Goal: Task Accomplishment & Management: Use online tool/utility

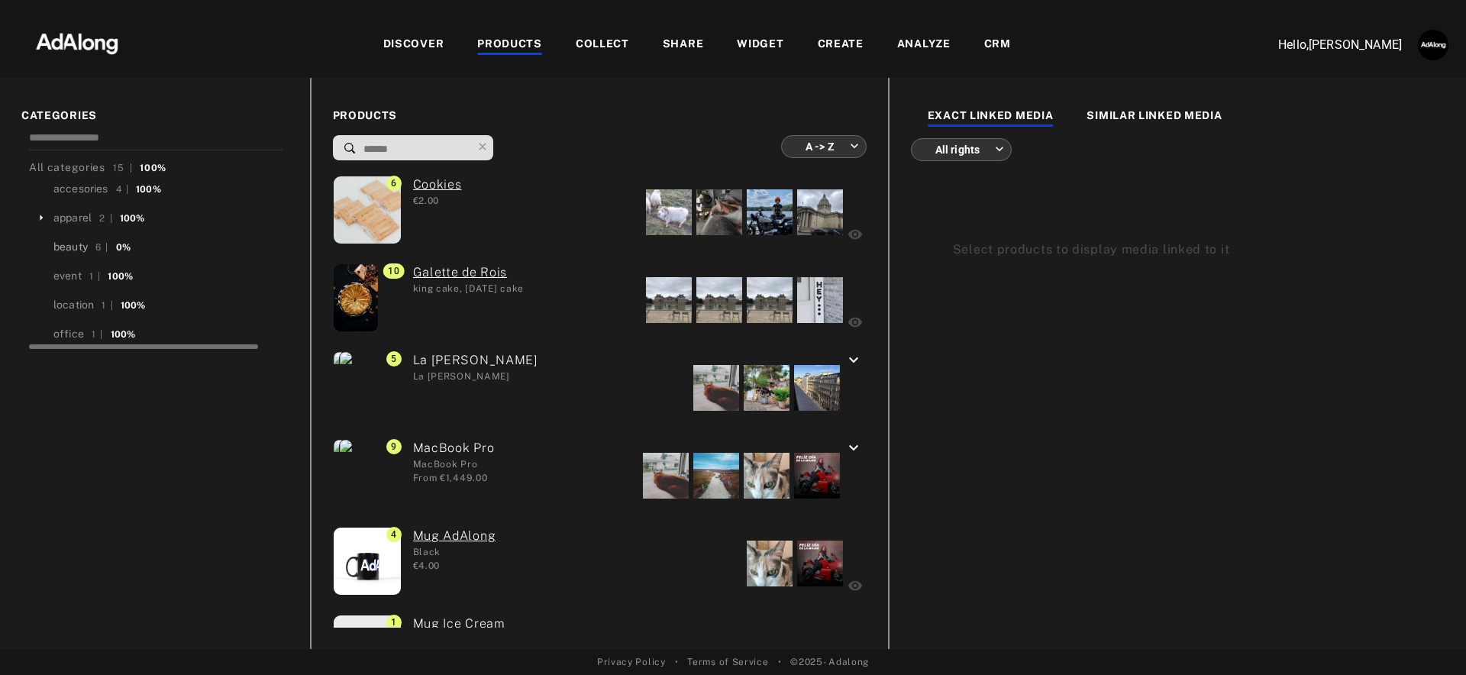
click at [64, 245] on div "beauty" at bounding box center [70, 247] width 34 height 16
click at [558, 82] on div "PRODUCTS A -> Z ******** ​ 6 Cookies €2.00 10 Galette de Rois king cake, epipha…" at bounding box center [599, 363] width 578 height 571
click at [786, 40] on div "WIDGET" at bounding box center [760, 45] width 80 height 18
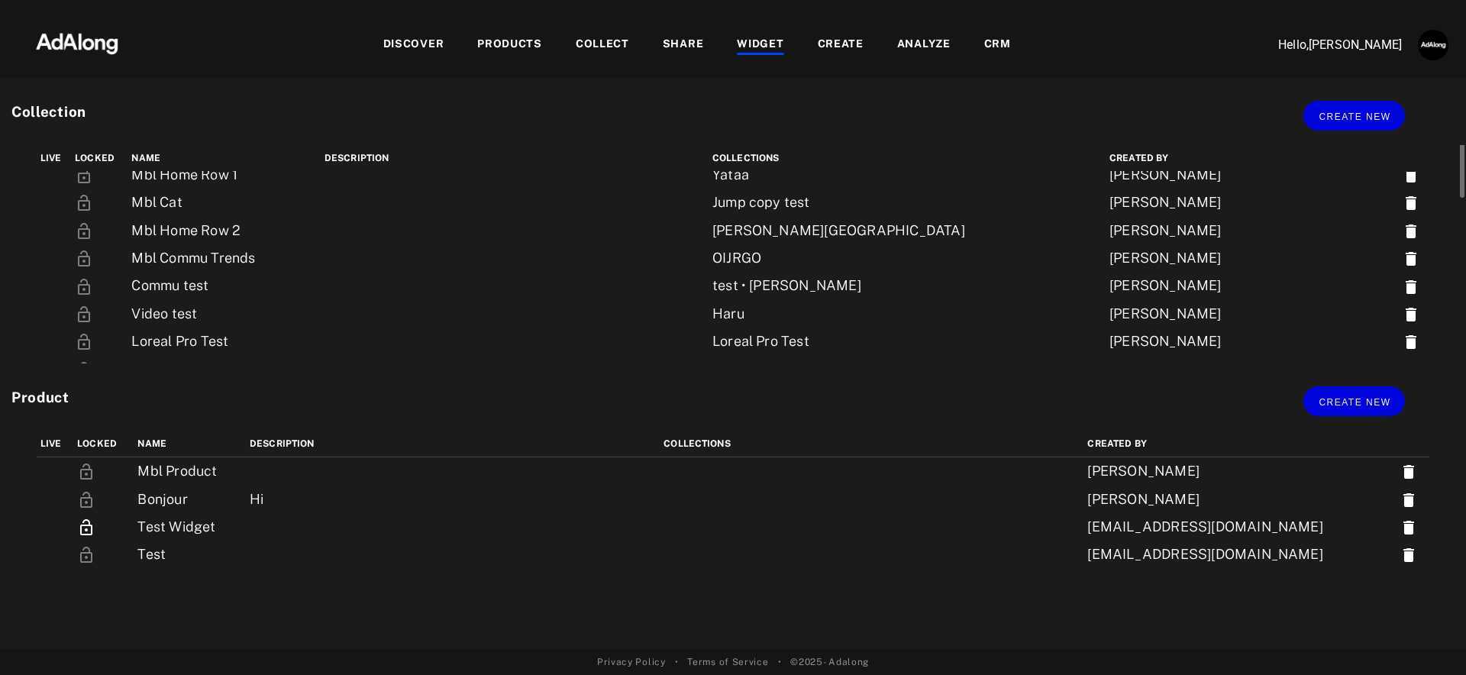
scroll to position [199, 0]
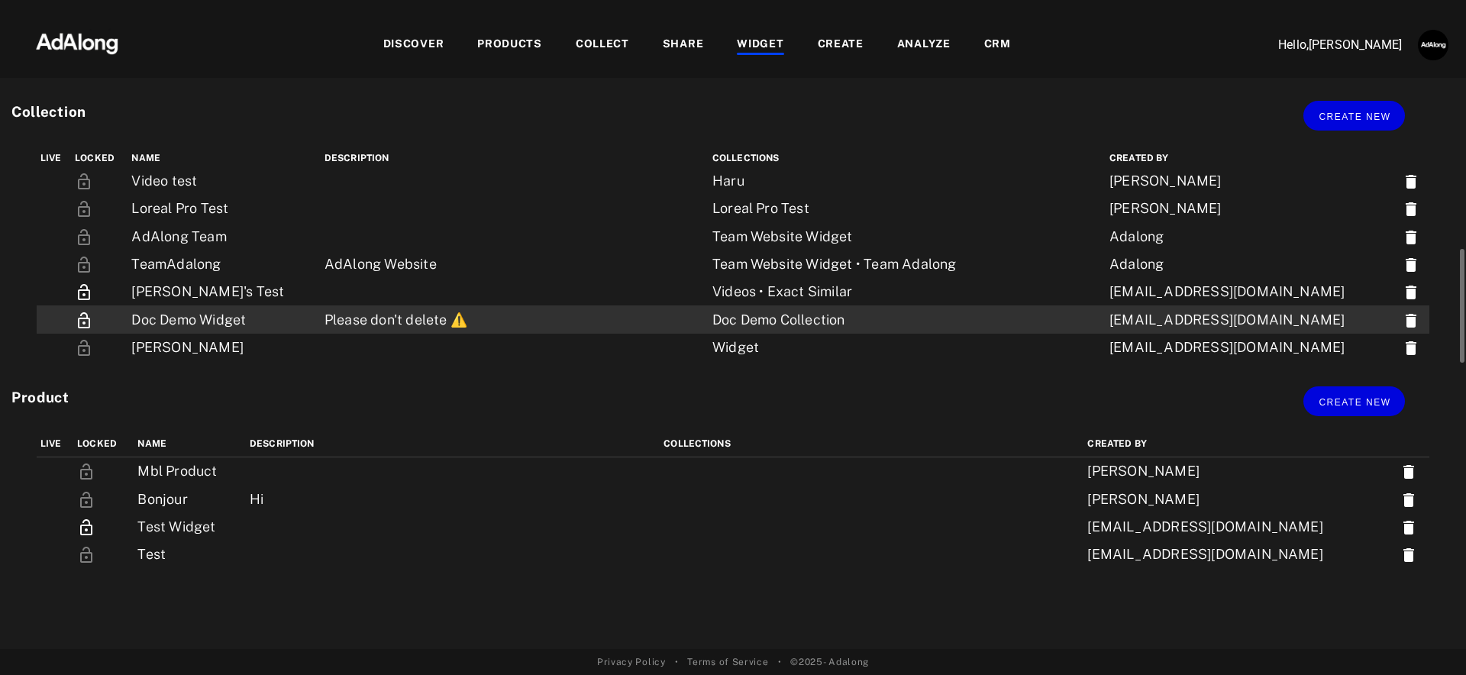
click at [438, 323] on td "Please don't delete ⚠️" at bounding box center [515, 318] width 388 height 27
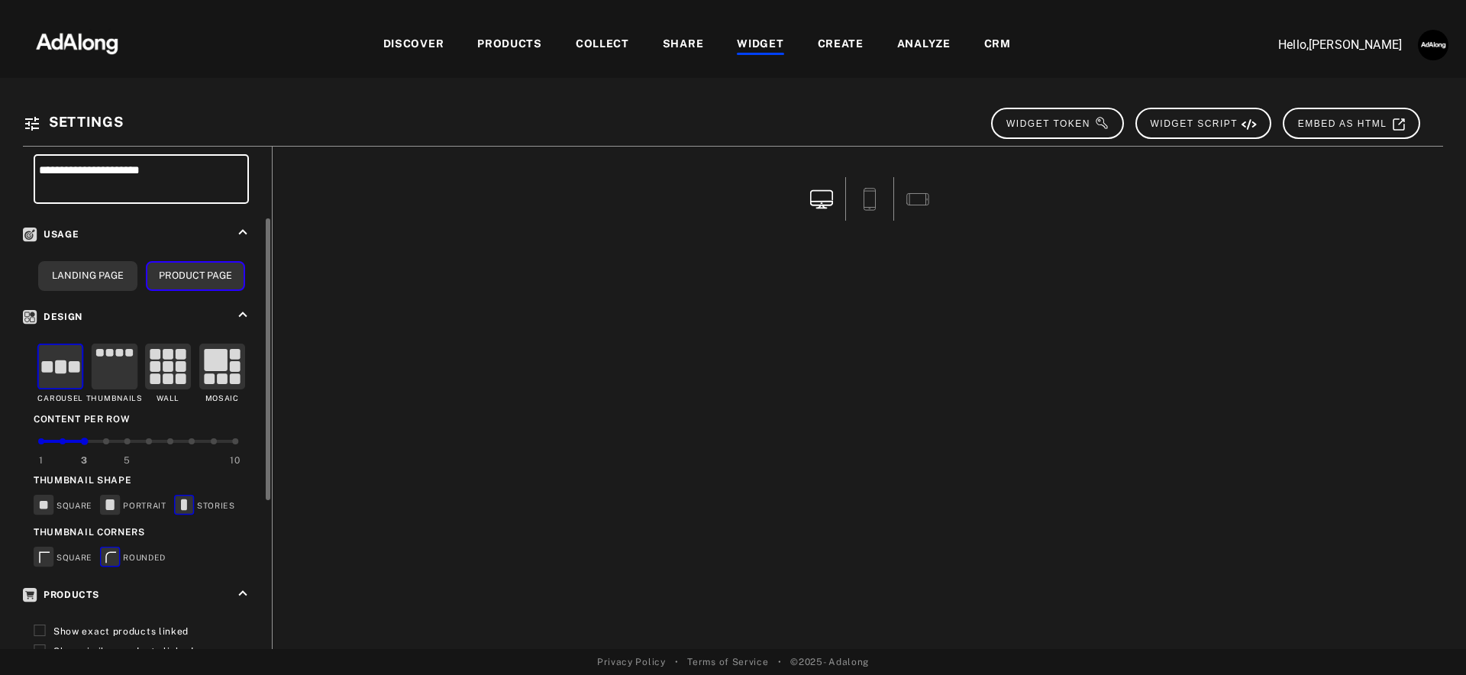
scroll to position [394, 0]
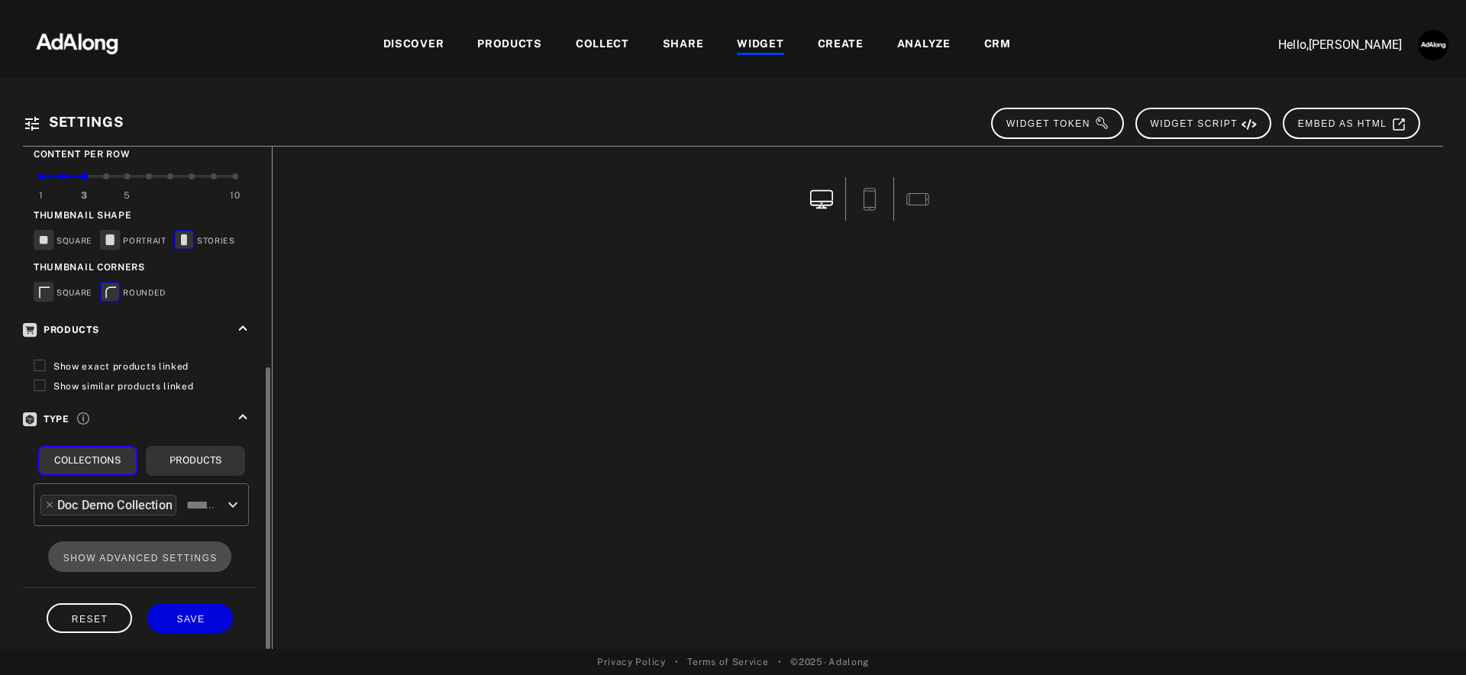
click at [41, 365] on icon at bounding box center [40, 366] width 12 height 12
click at [43, 382] on icon at bounding box center [40, 386] width 12 height 12
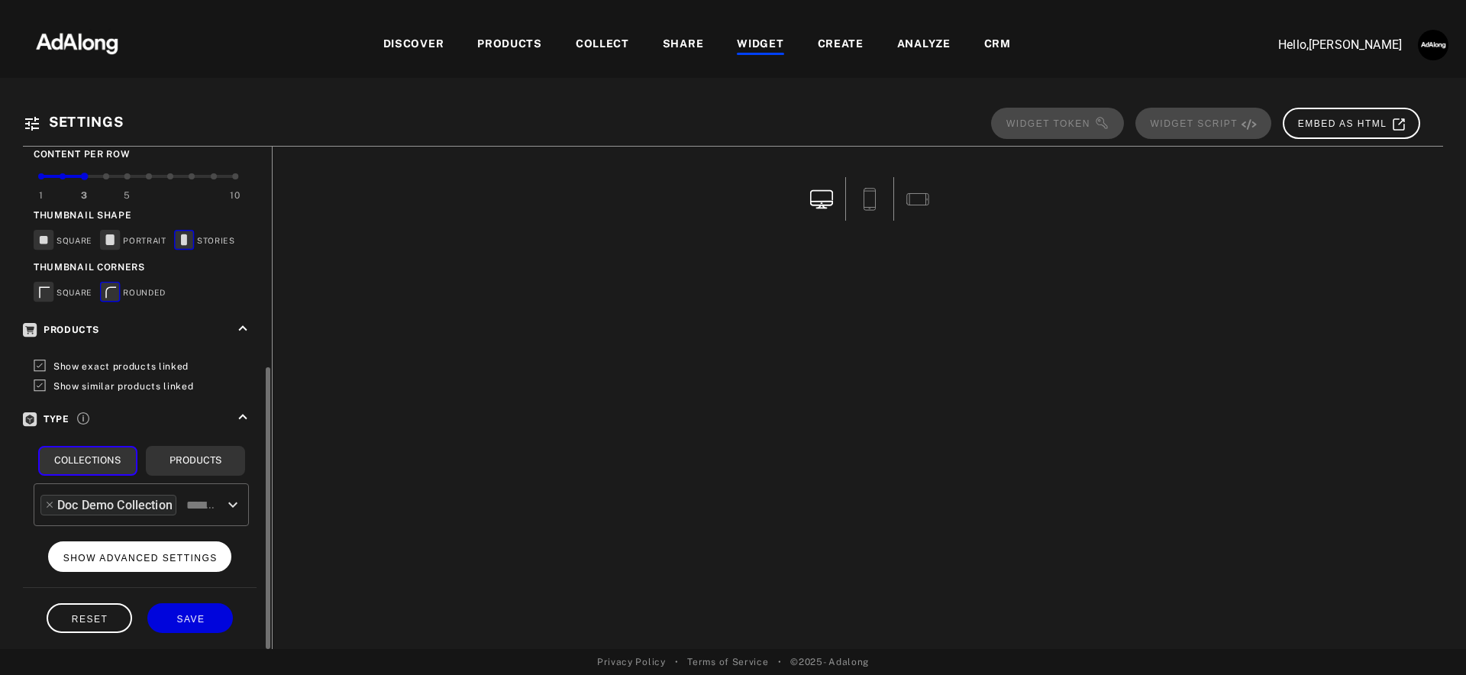
click at [164, 553] on span "SHOW ADVANCED SETTINGS" at bounding box center [140, 558] width 154 height 11
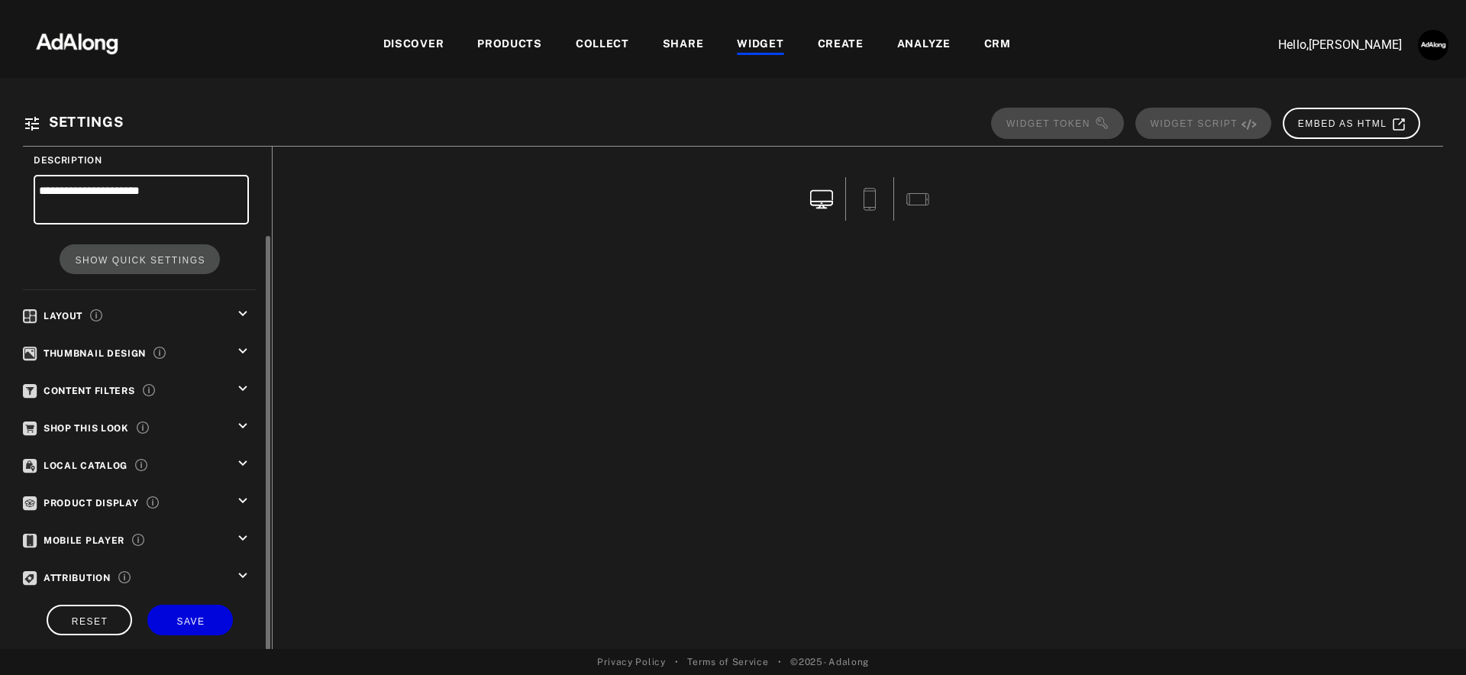
click at [242, 422] on icon "keyboard_arrow_down" at bounding box center [242, 426] width 17 height 17
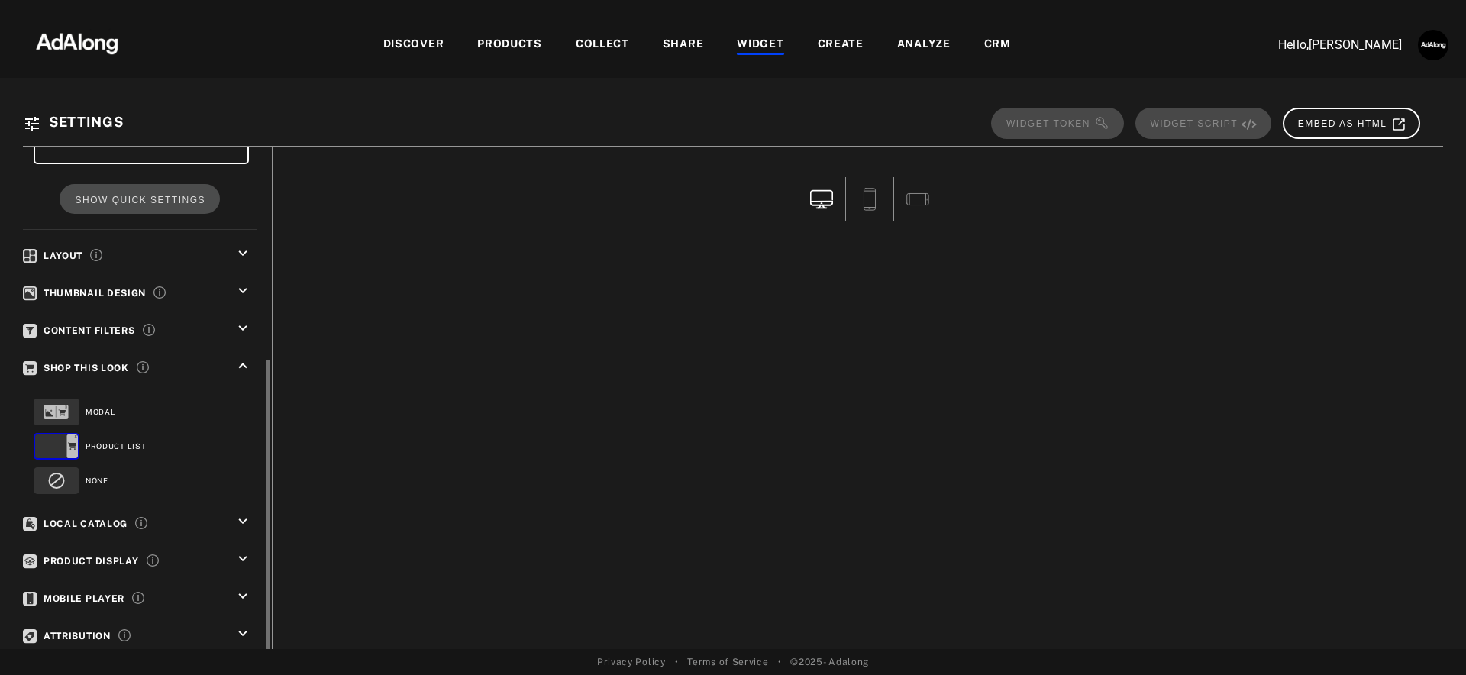
scroll to position [226, 0]
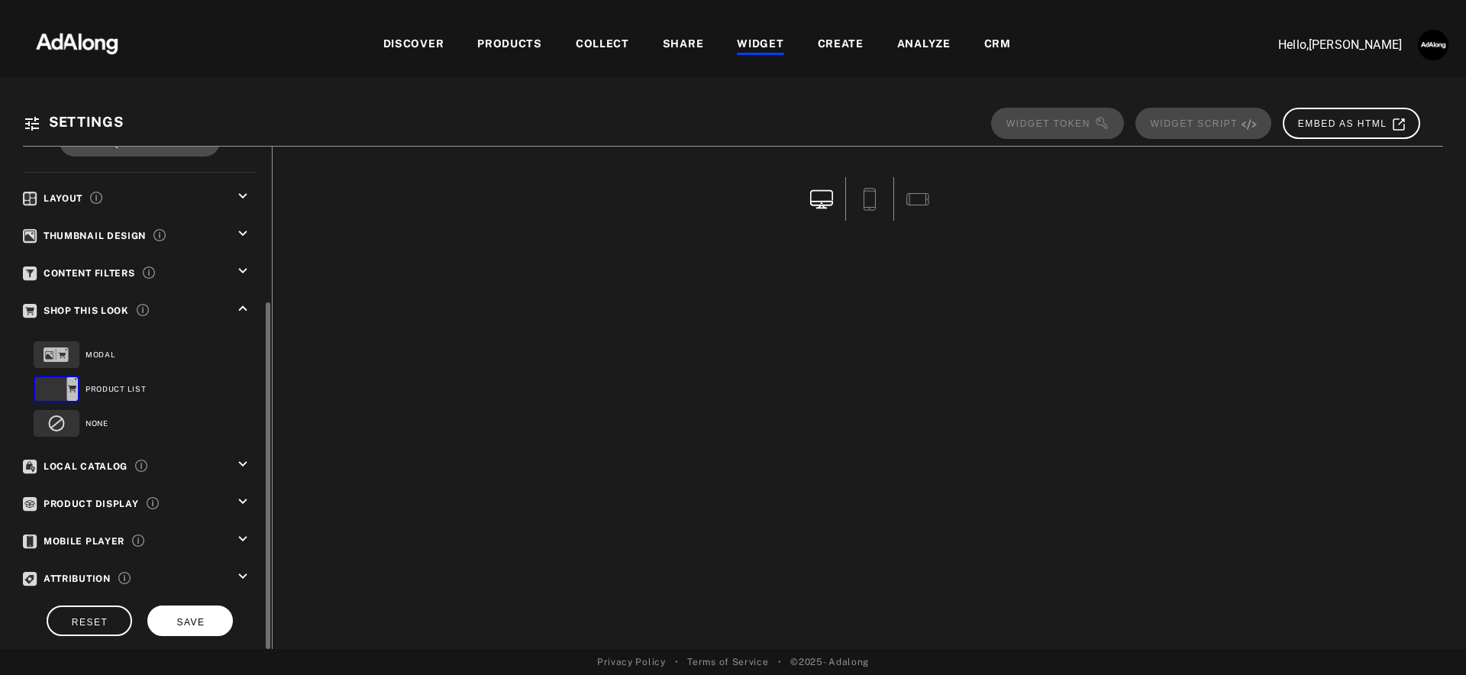
click at [189, 617] on span "SAVE" at bounding box center [190, 622] width 28 height 11
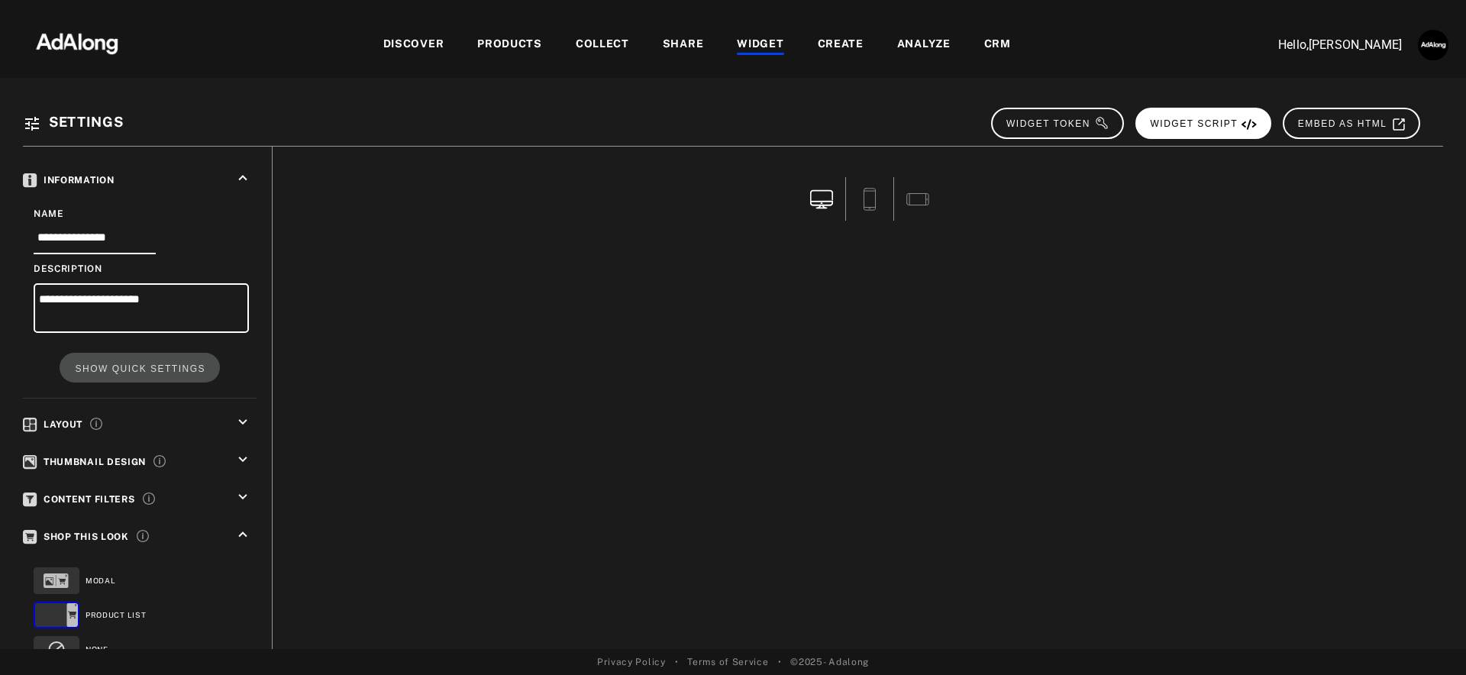
click at [1188, 123] on span "WIDGET SCRIPT" at bounding box center [1204, 123] width 107 height 11
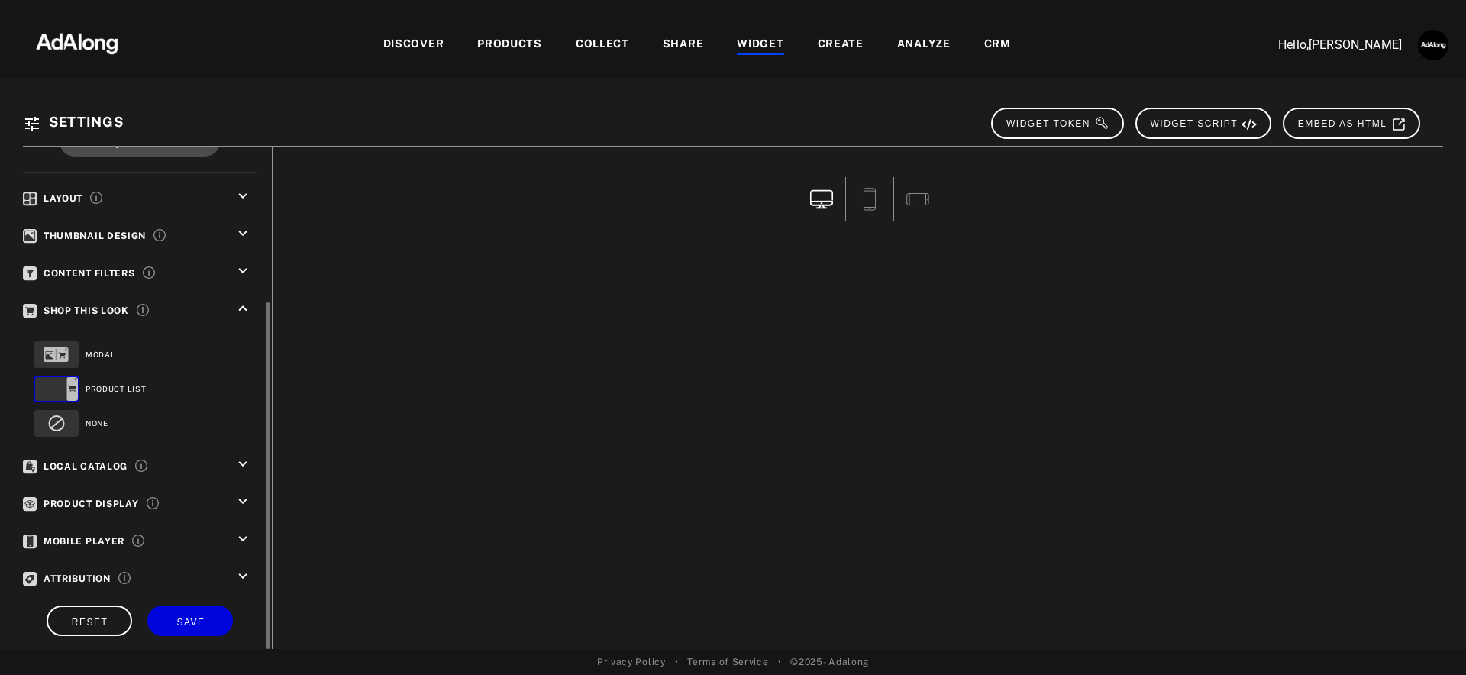
scroll to position [195, 0]
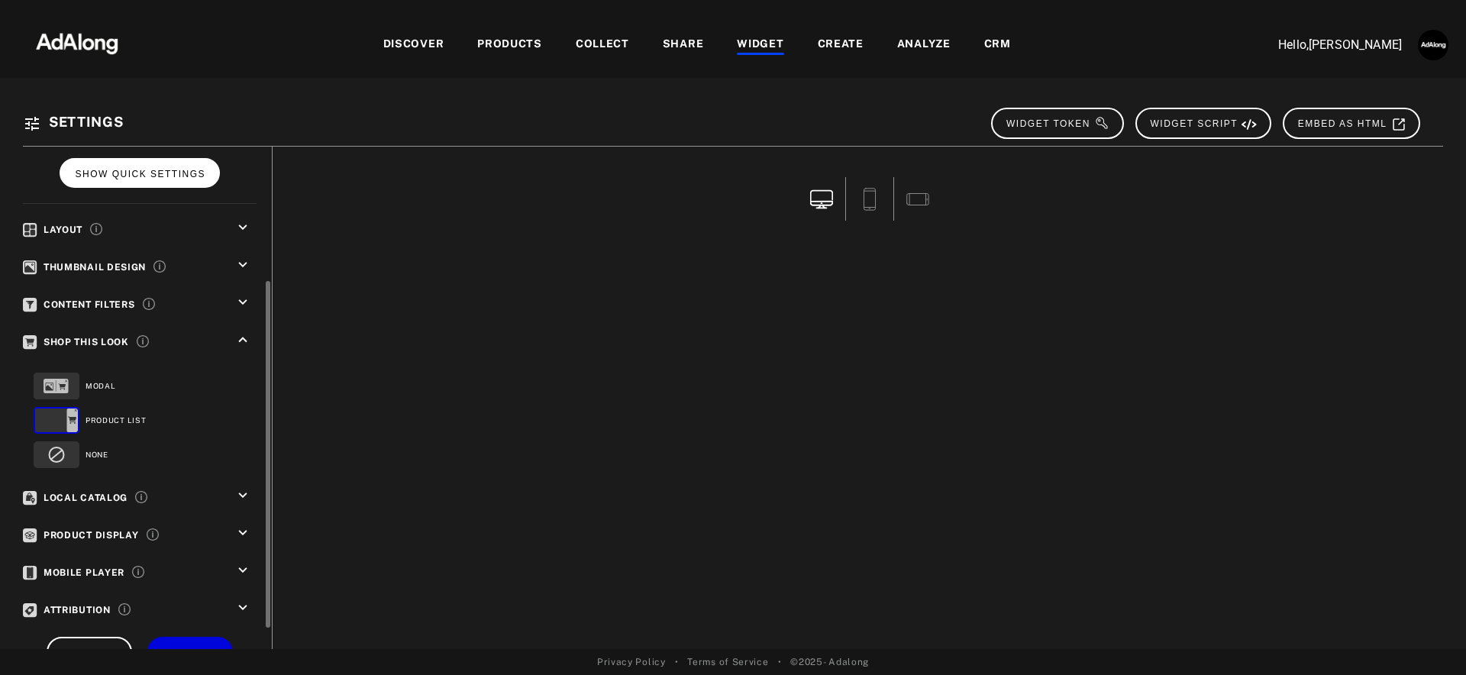
click at [192, 176] on span "SHOW QUICK SETTINGS" at bounding box center [140, 174] width 131 height 11
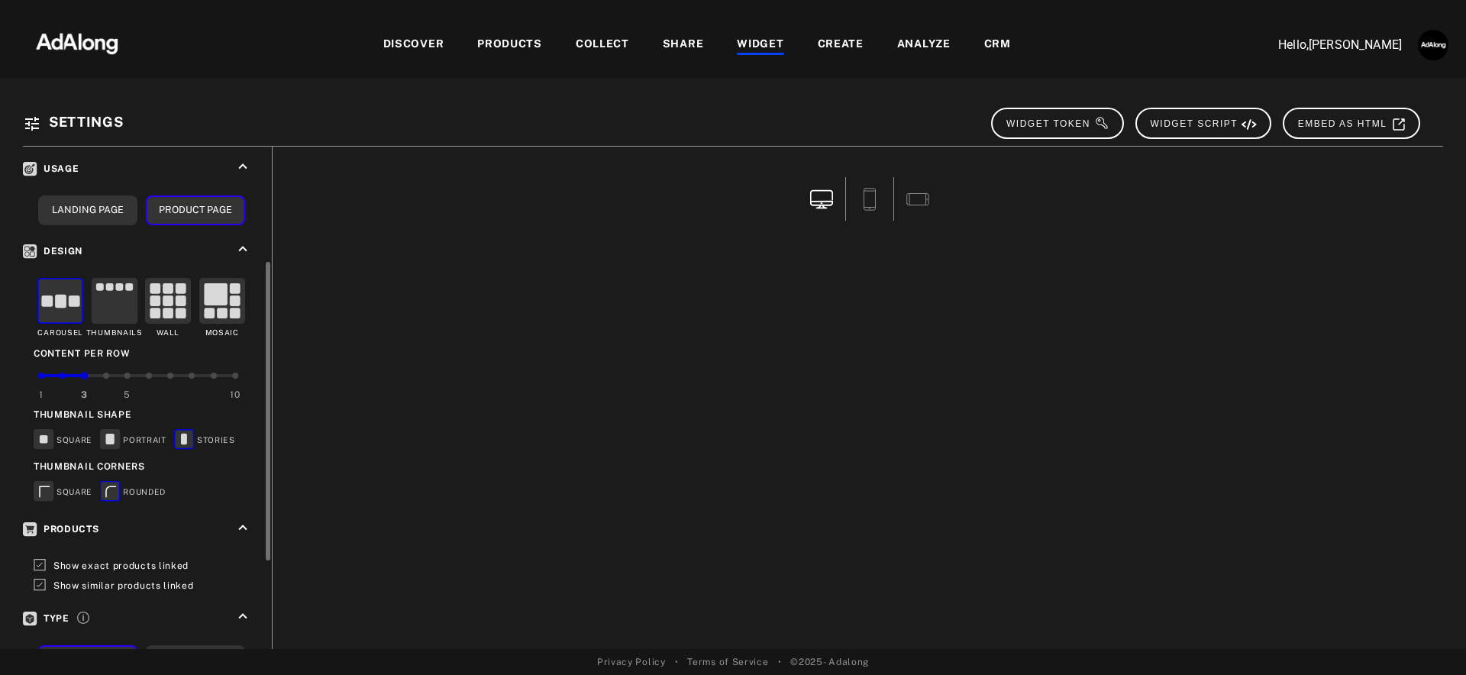
click at [42, 562] on icon at bounding box center [40, 565] width 12 height 12
click at [41, 583] on polyline at bounding box center [39, 585] width 5 height 4
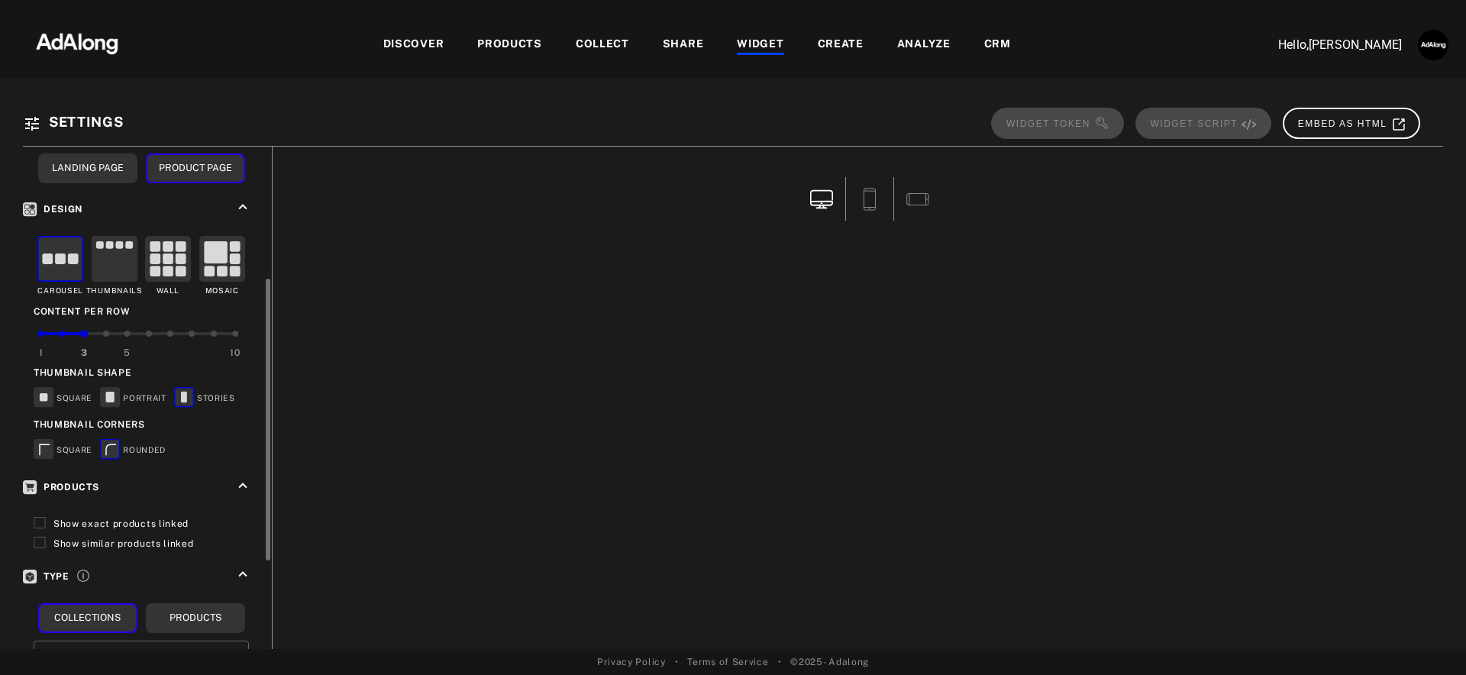
scroll to position [394, 0]
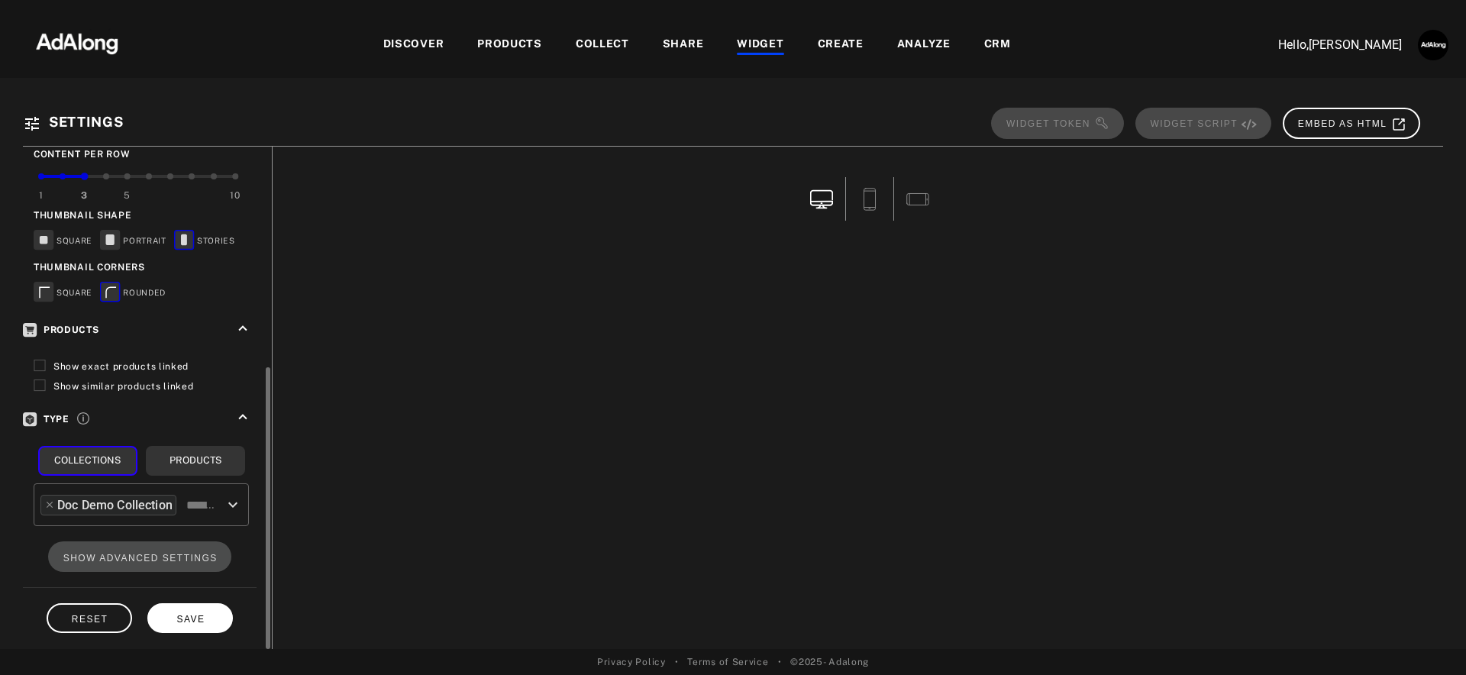
click at [196, 614] on span "SAVE" at bounding box center [190, 619] width 28 height 11
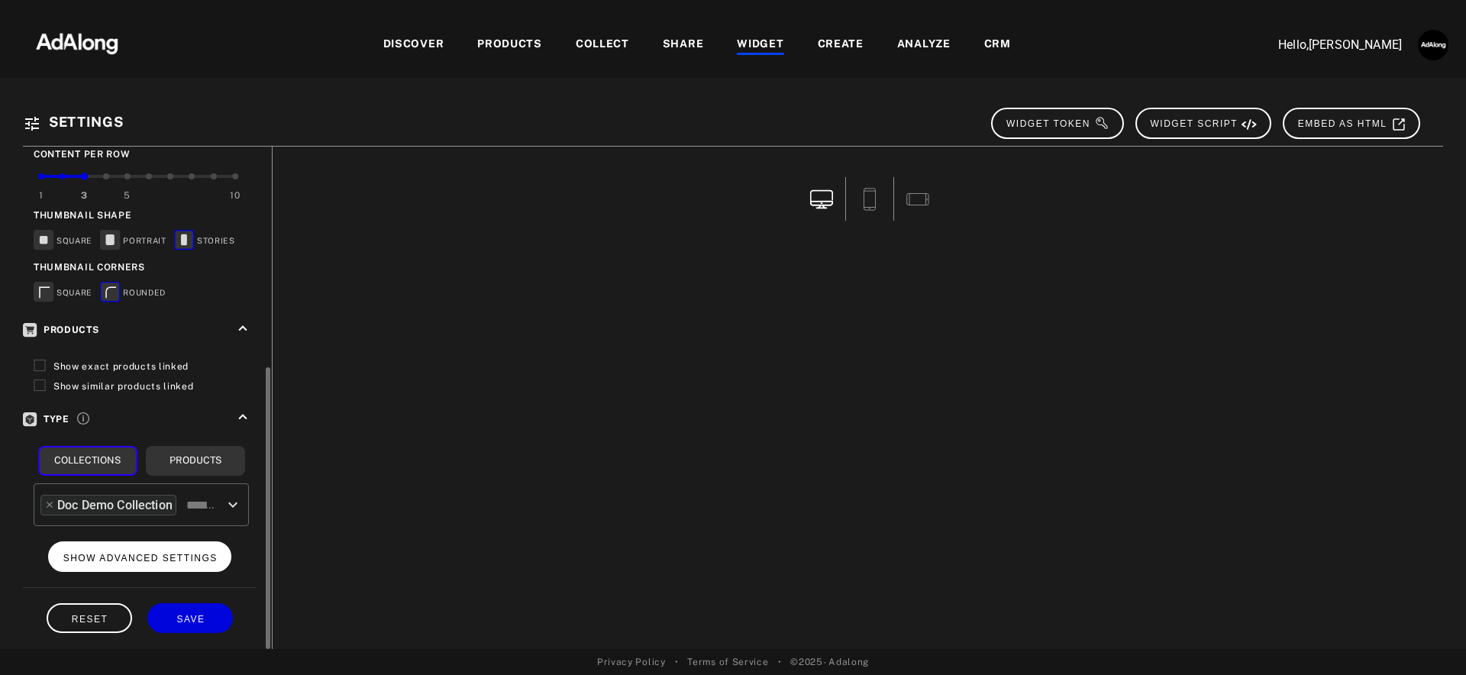
click at [205, 553] on span "SHOW ADVANCED SETTINGS" at bounding box center [140, 558] width 154 height 11
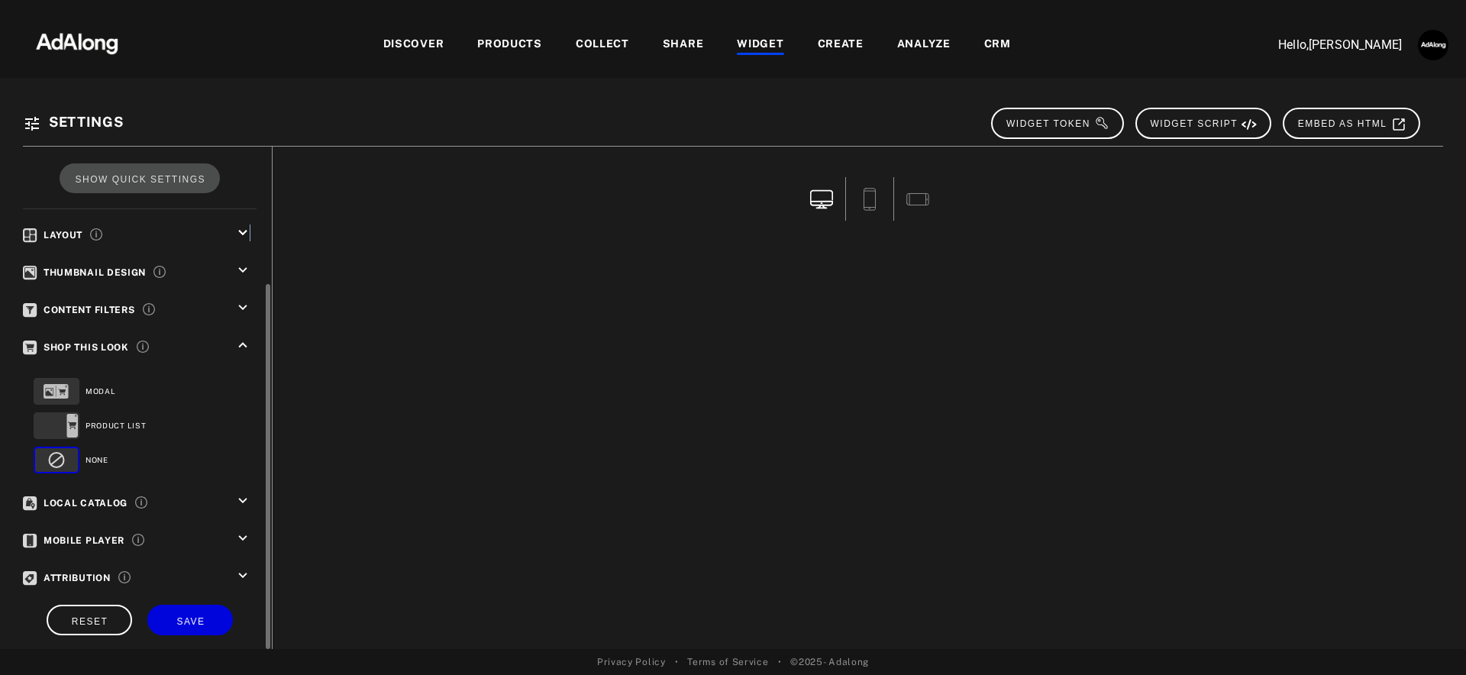
click at [248, 229] on icon "keyboard_arrow_down" at bounding box center [242, 233] width 17 height 17
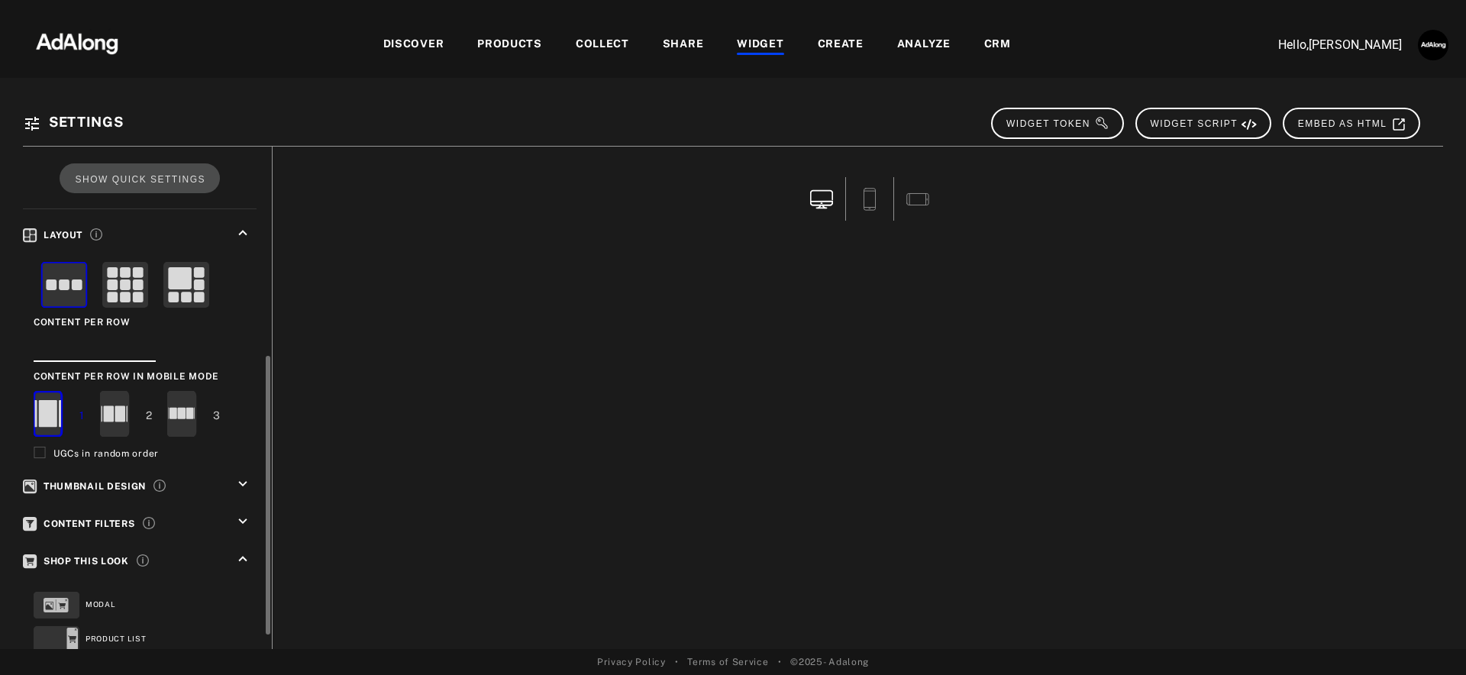
scroll to position [257, 0]
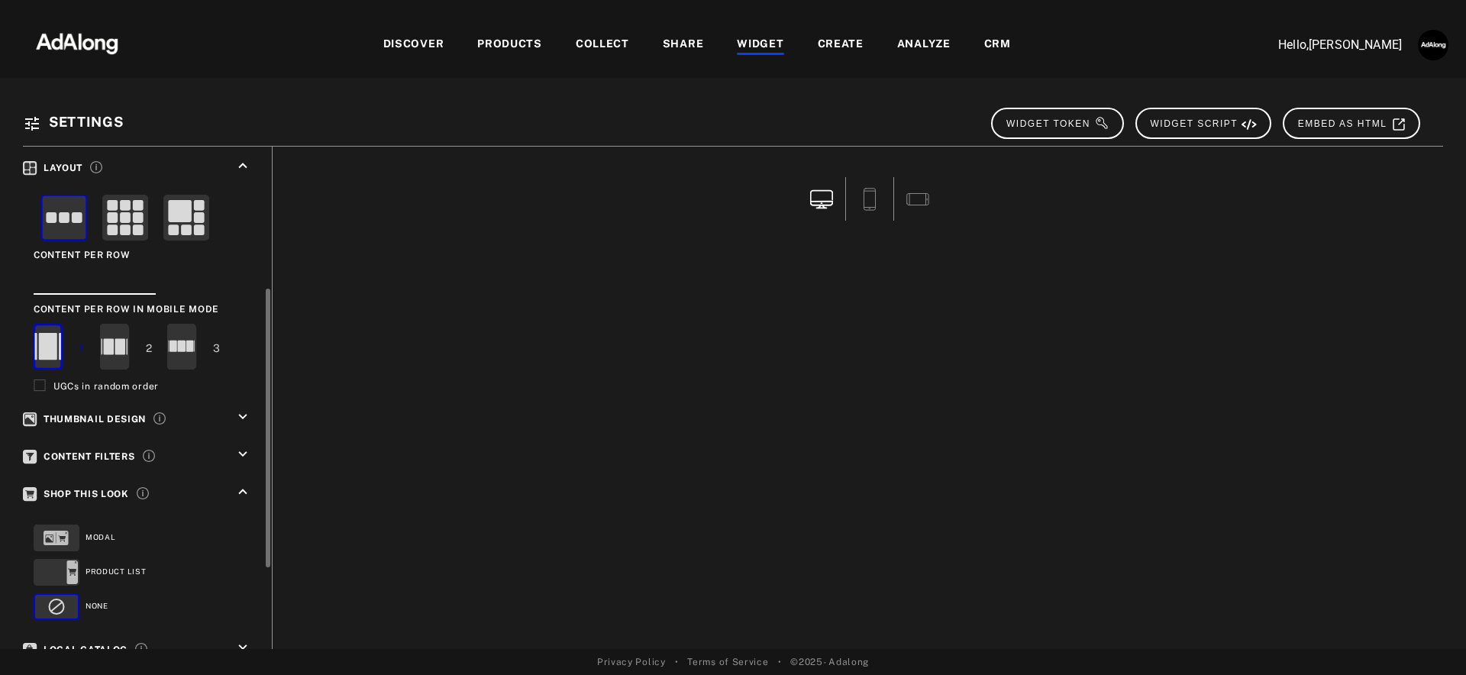
click at [241, 409] on icon "keyboard_arrow_down" at bounding box center [242, 417] width 17 height 17
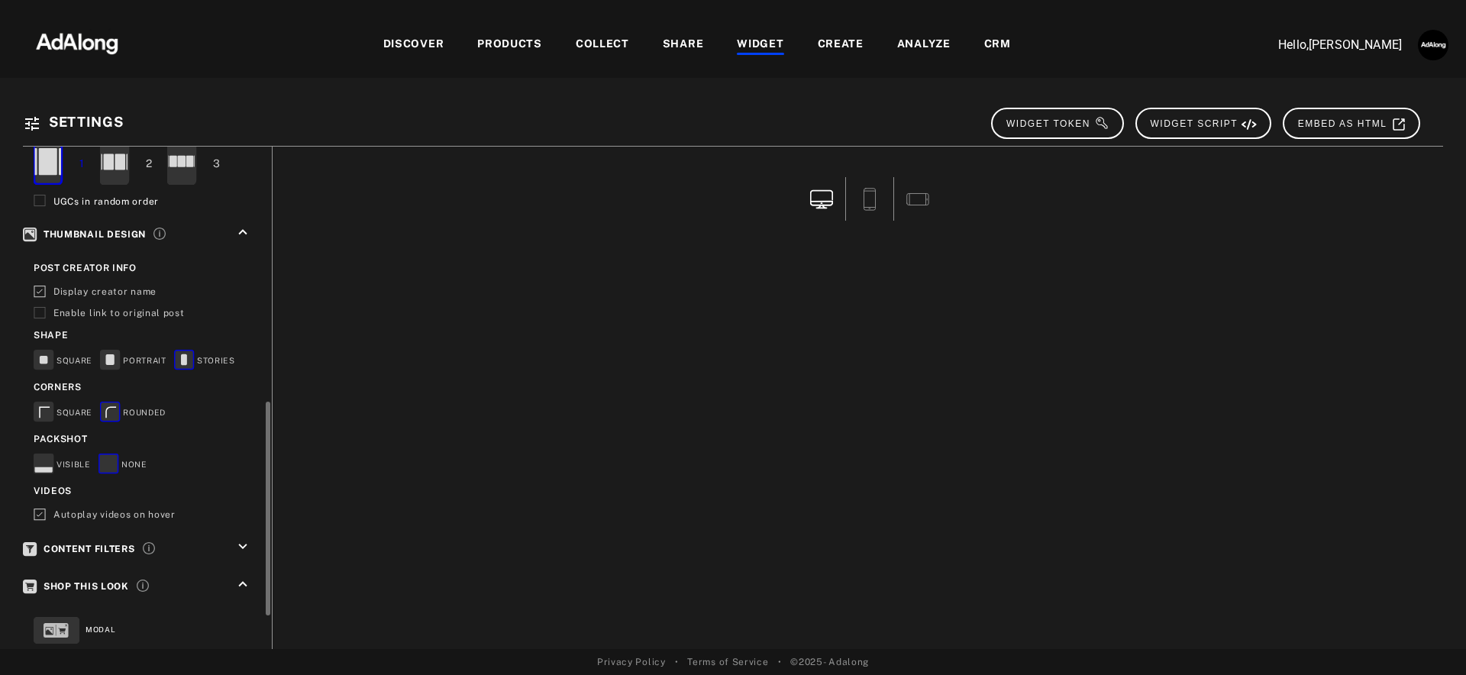
scroll to position [489, 0]
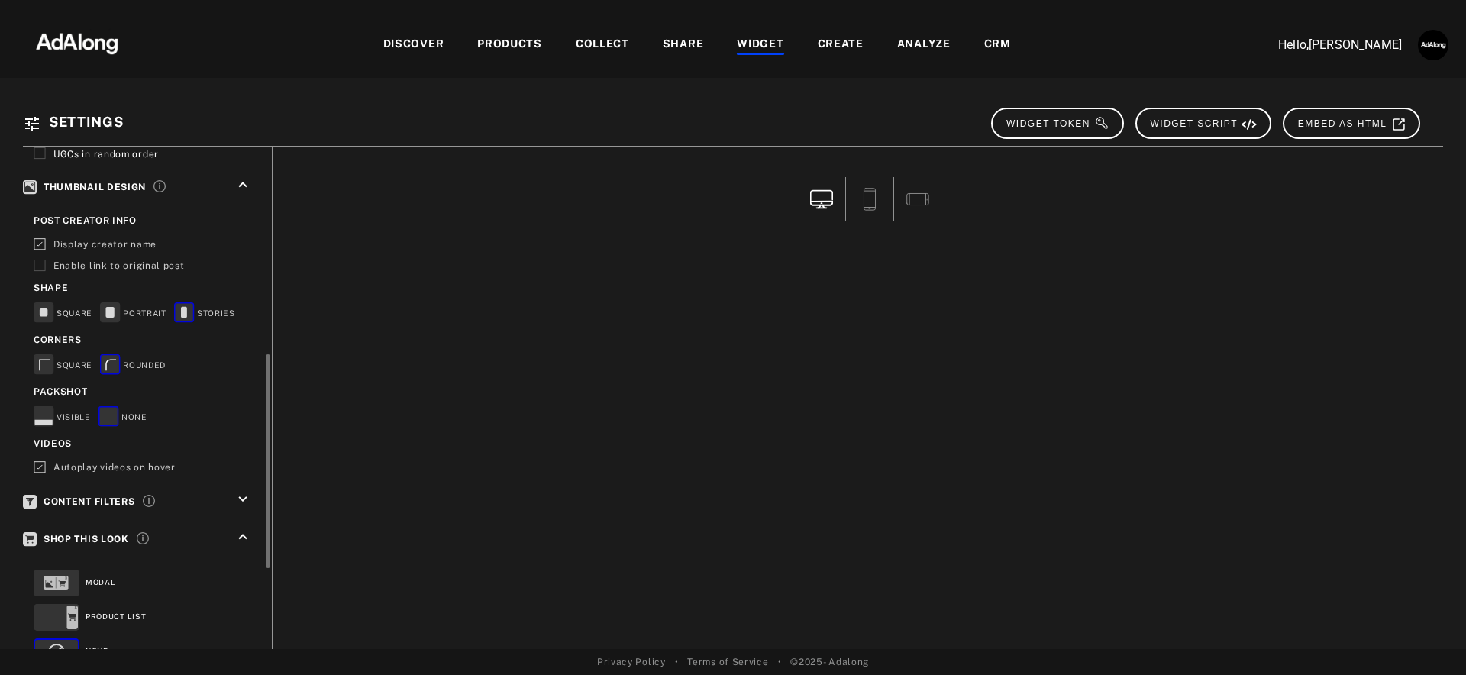
click at [44, 407] on rect at bounding box center [44, 416] width 20 height 20
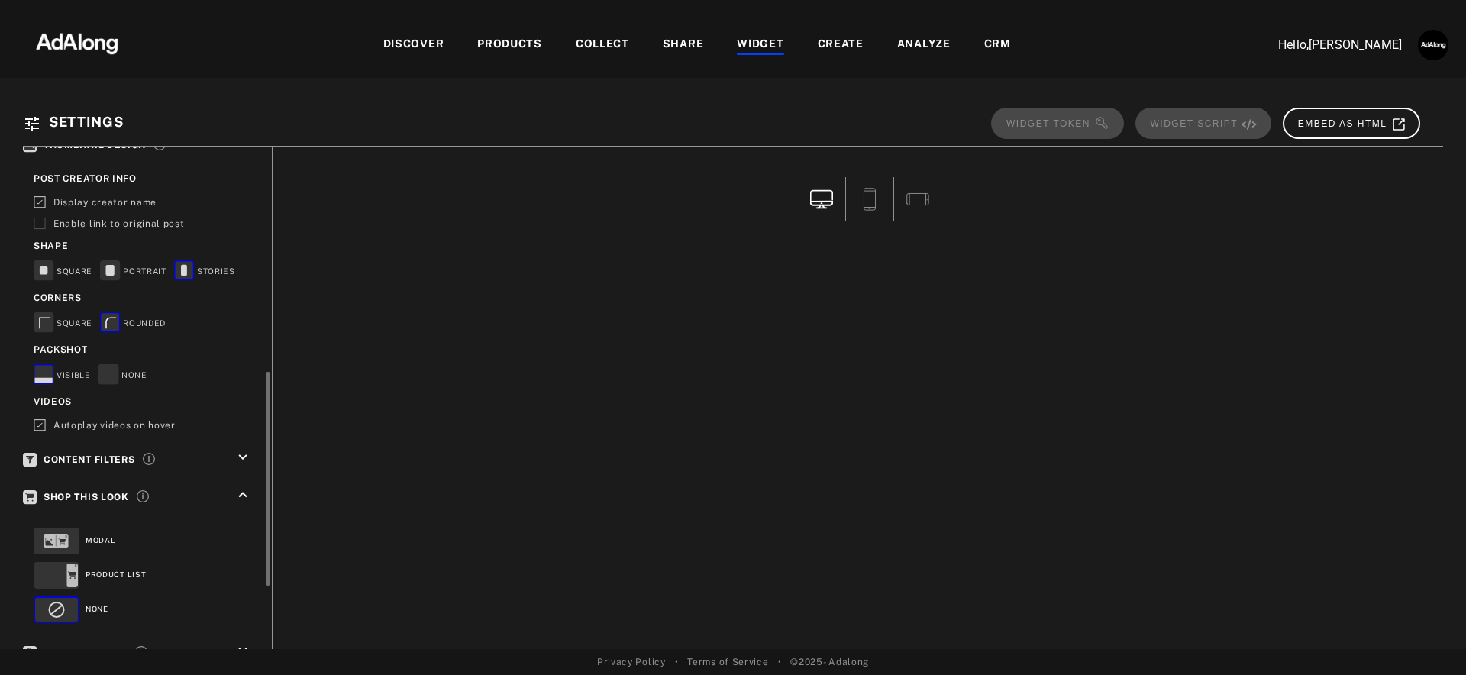
click at [245, 463] on div "keyboard_arrow_down" at bounding box center [245, 460] width 22 height 22
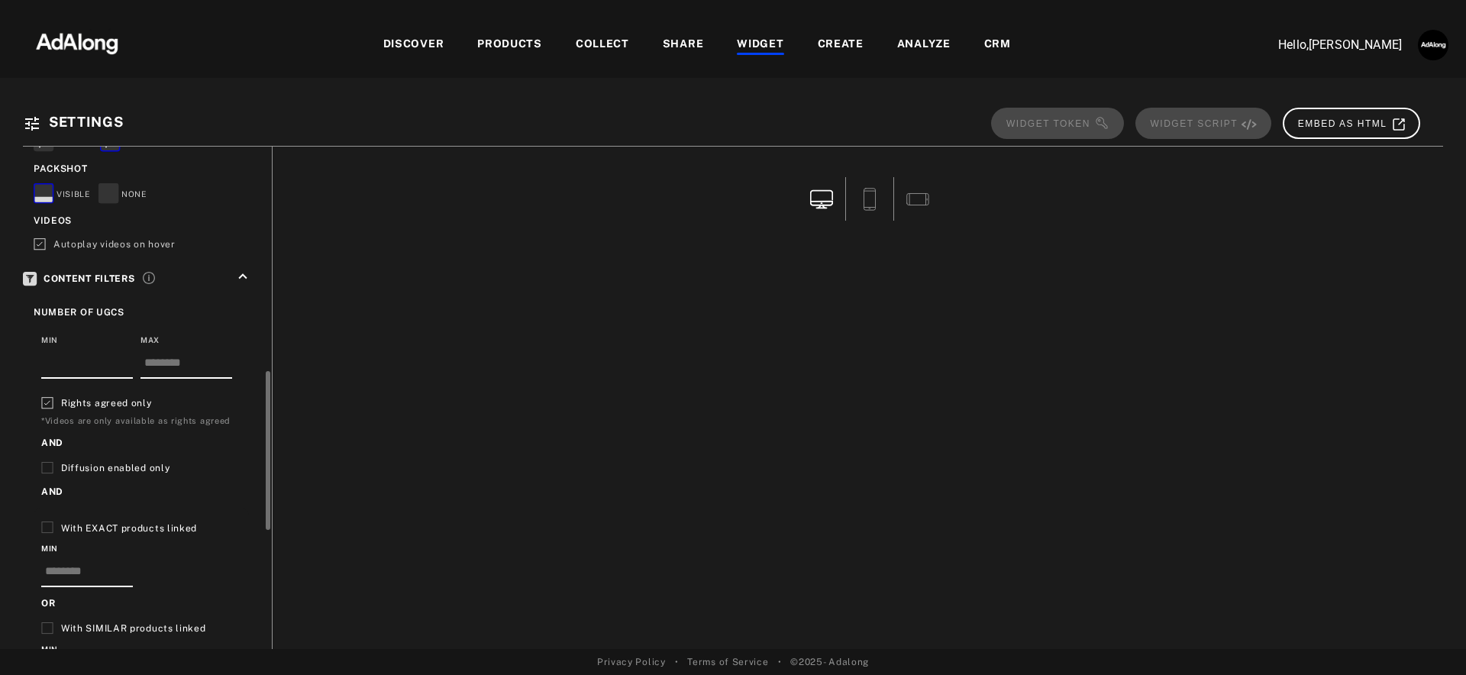
scroll to position [754, 0]
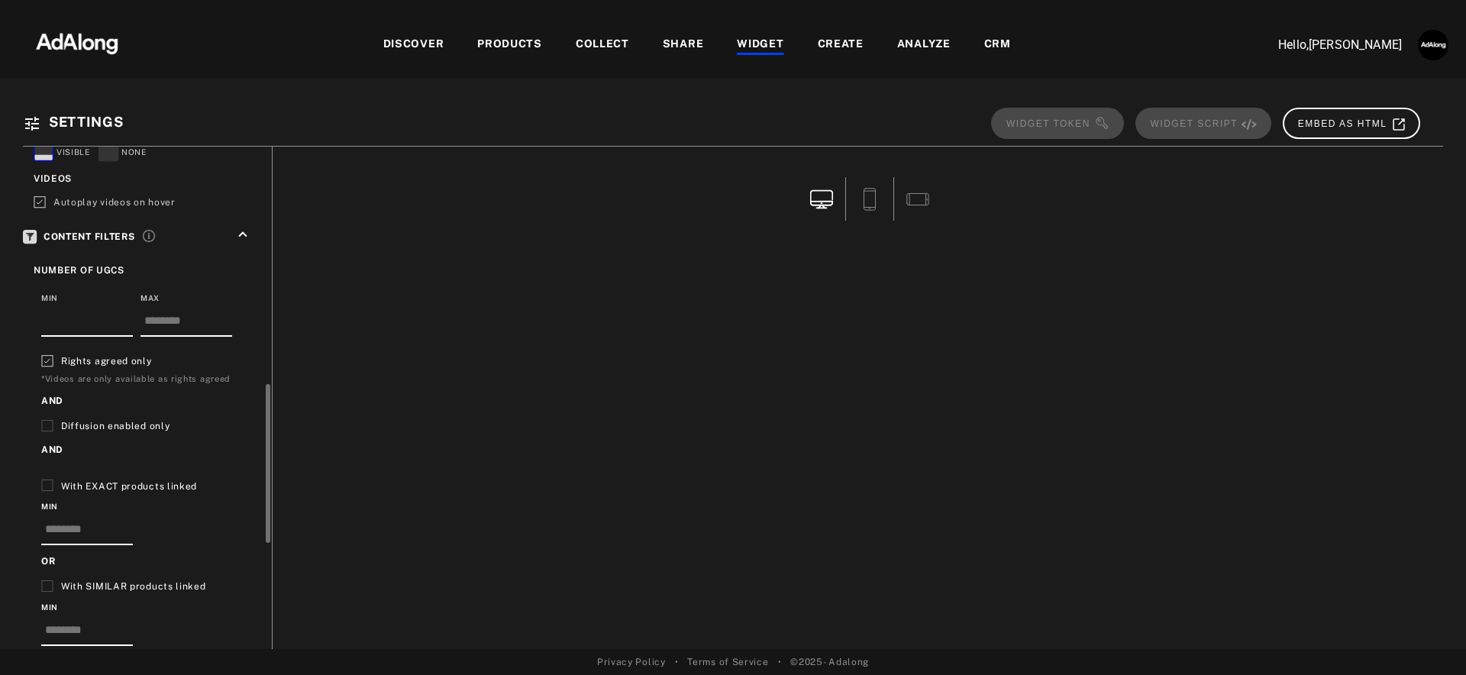
click at [46, 357] on icon at bounding box center [47, 361] width 12 height 12
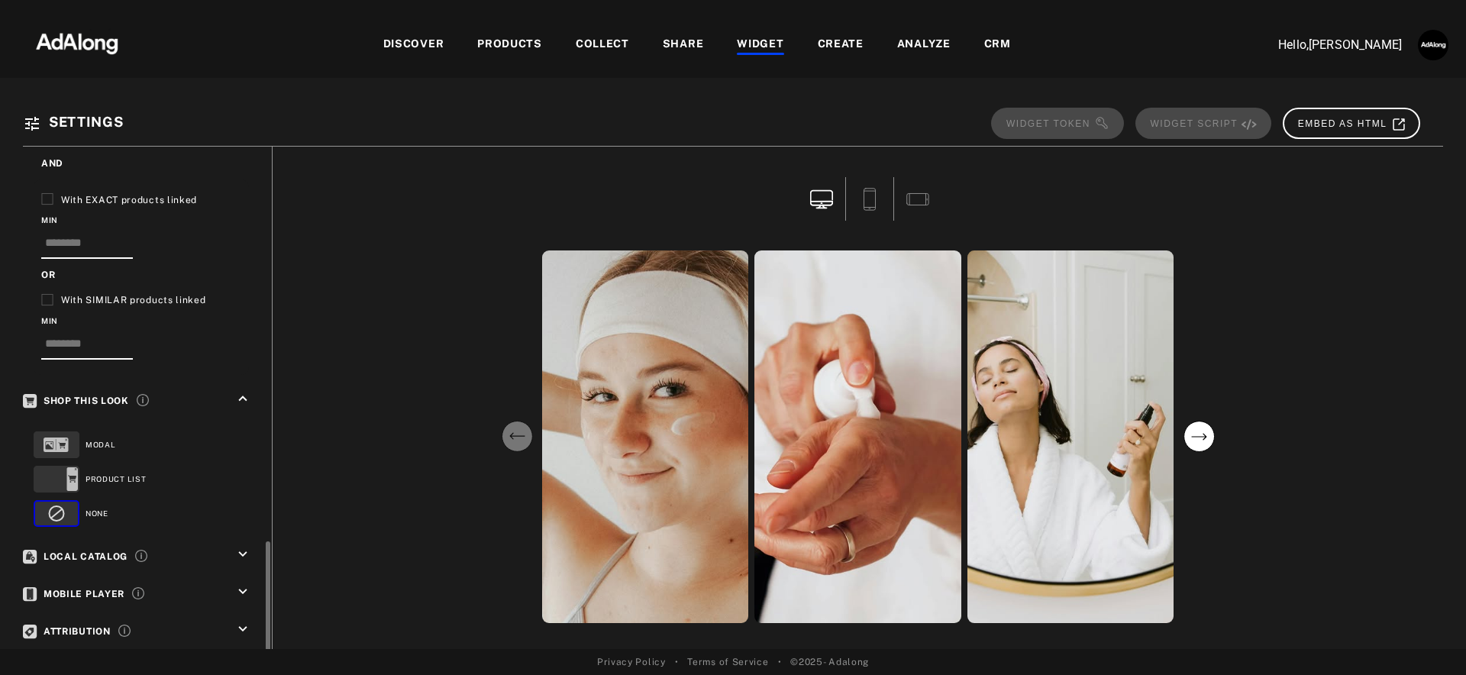
scroll to position [1091, 0]
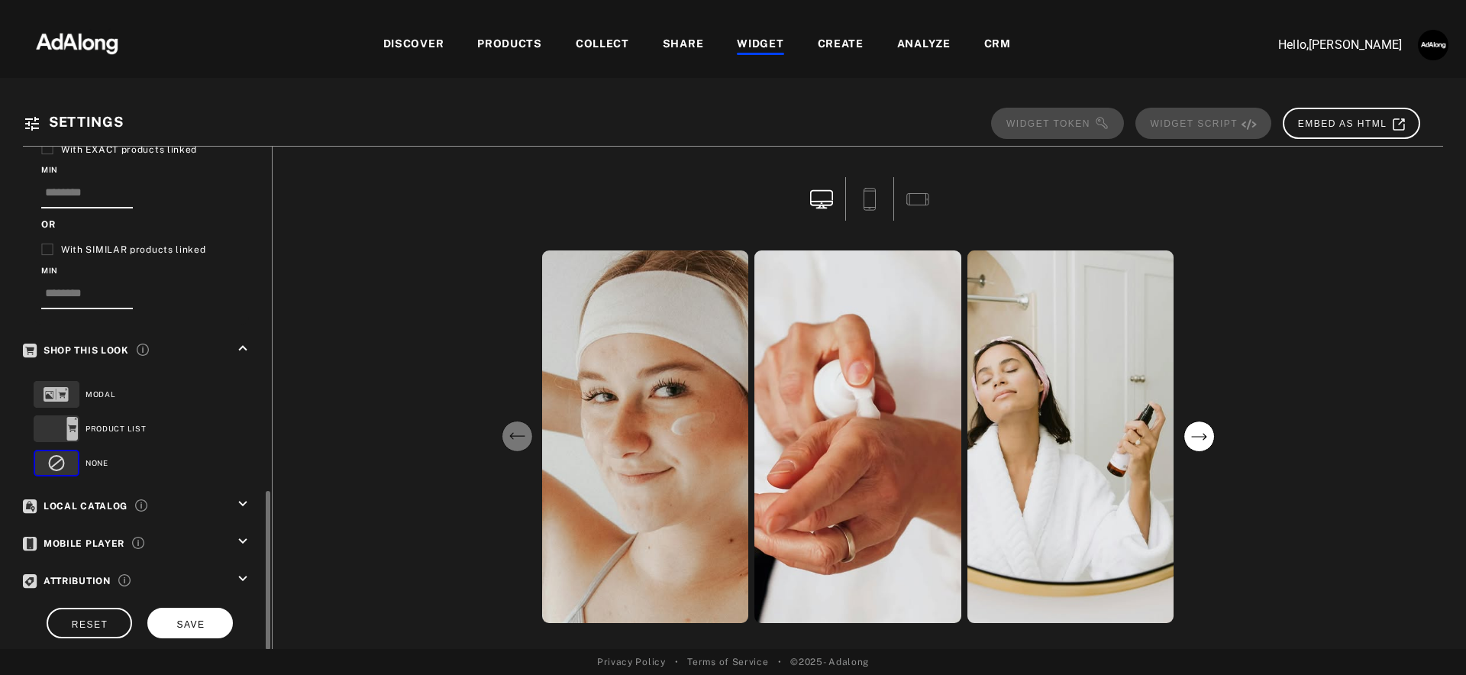
click at [215, 616] on button "SAVE" at bounding box center [190, 623] width 86 height 30
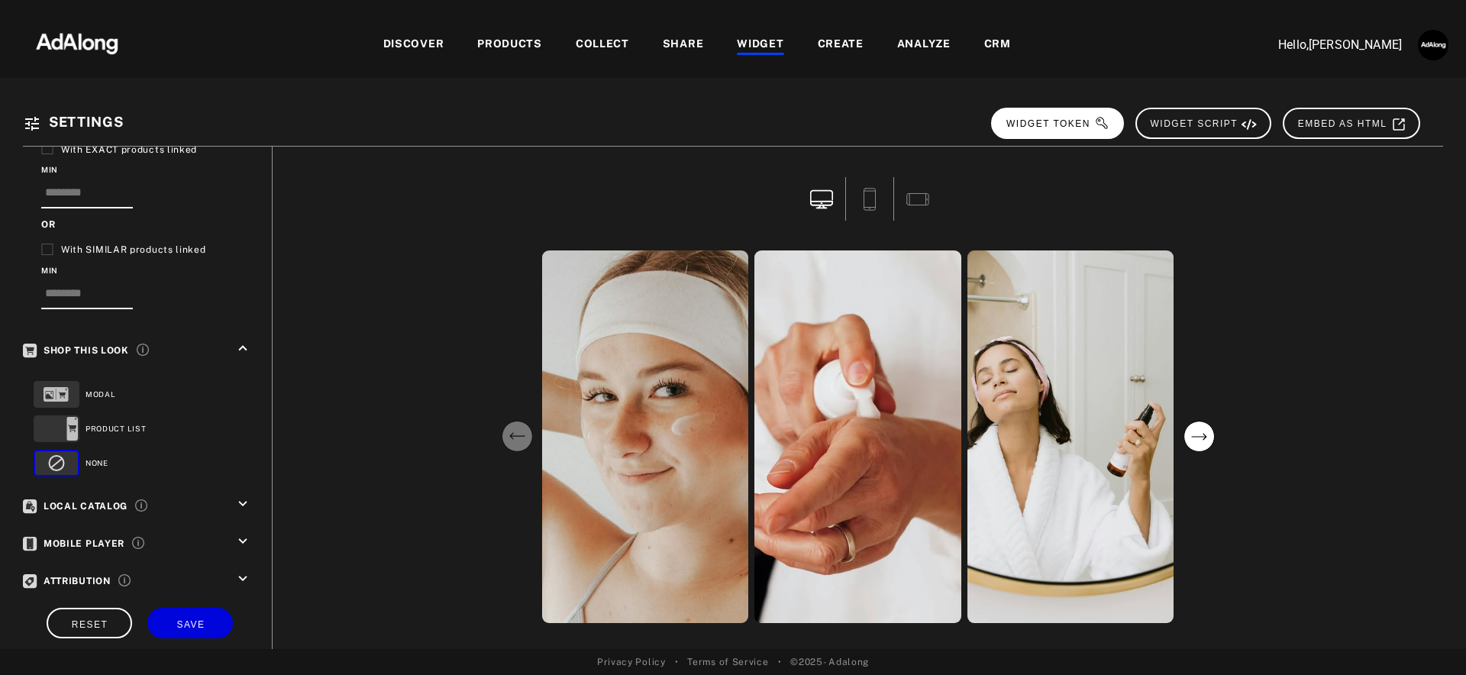
click at [1081, 127] on span "WIDGET TOKEN" at bounding box center [1058, 123] width 103 height 11
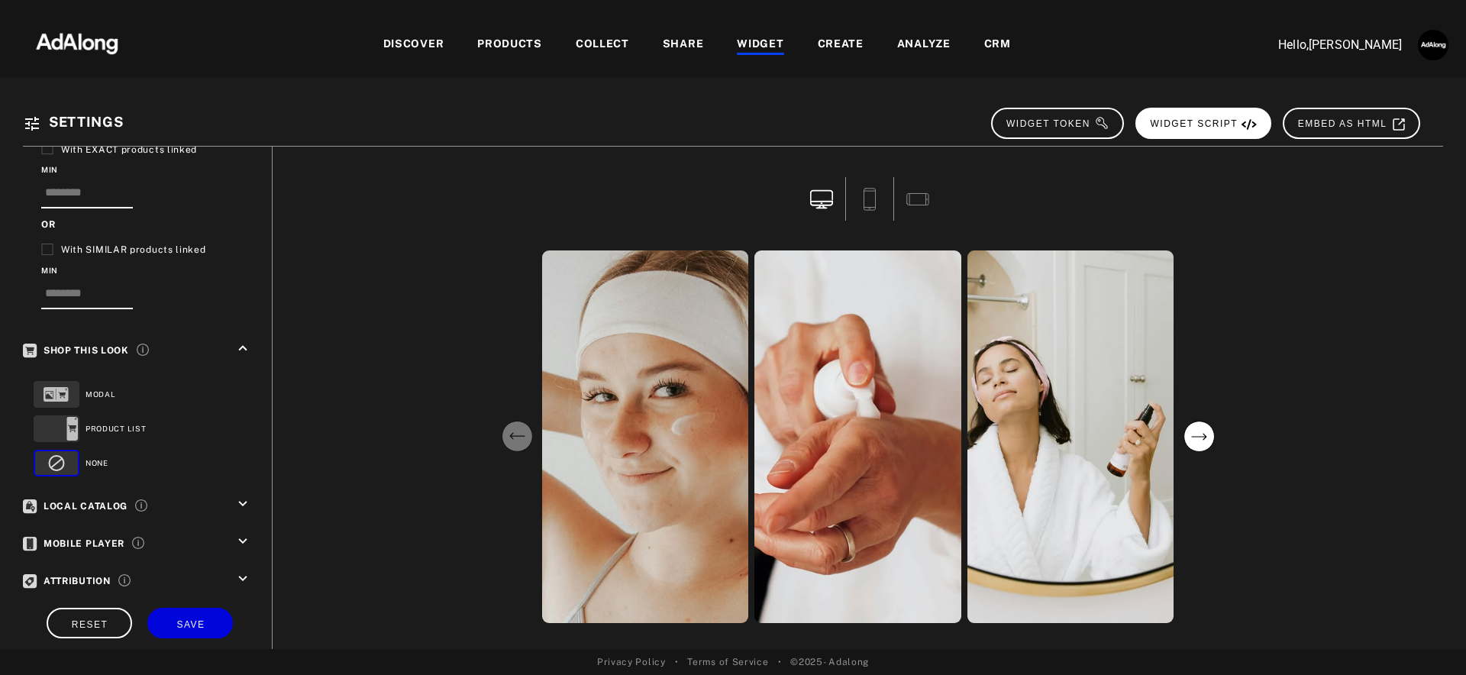
click at [1208, 122] on span "WIDGET SCRIPT" at bounding box center [1204, 123] width 107 height 11
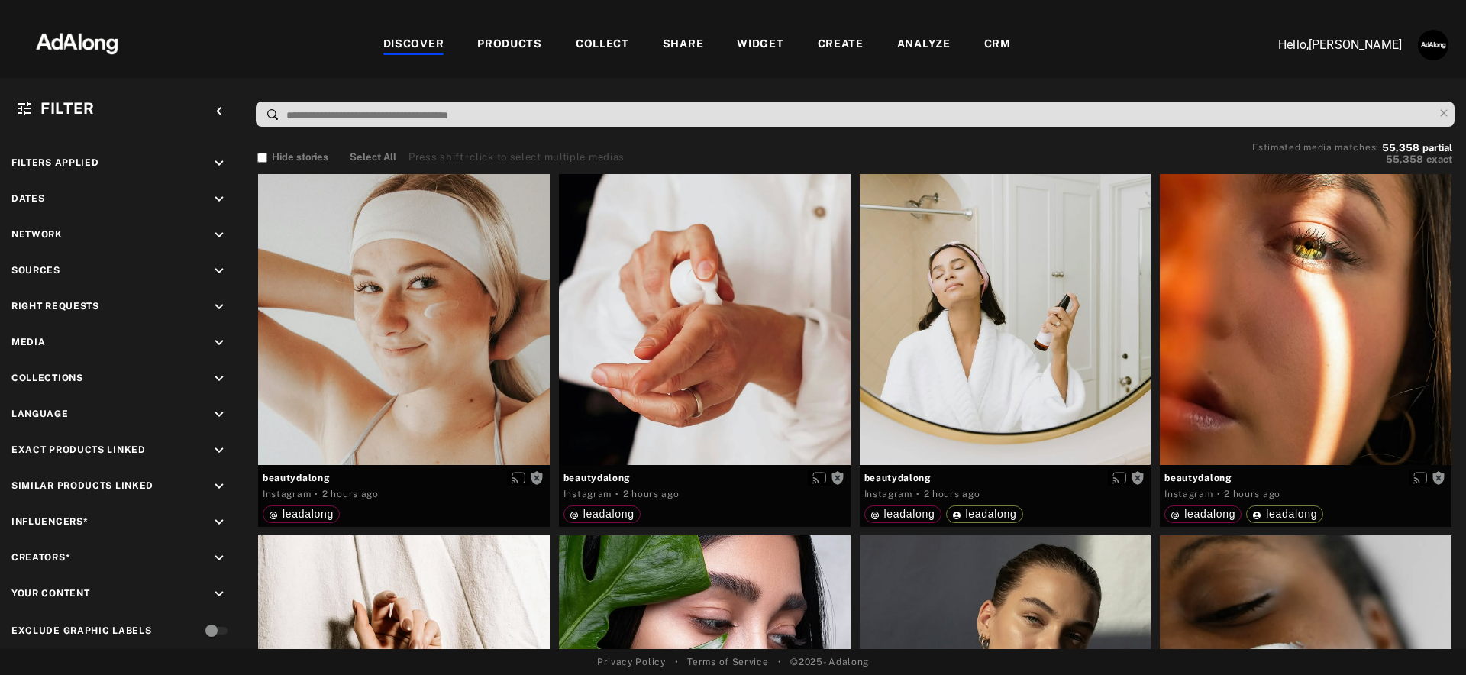
click at [756, 39] on div "WIDGET" at bounding box center [760, 45] width 47 height 18
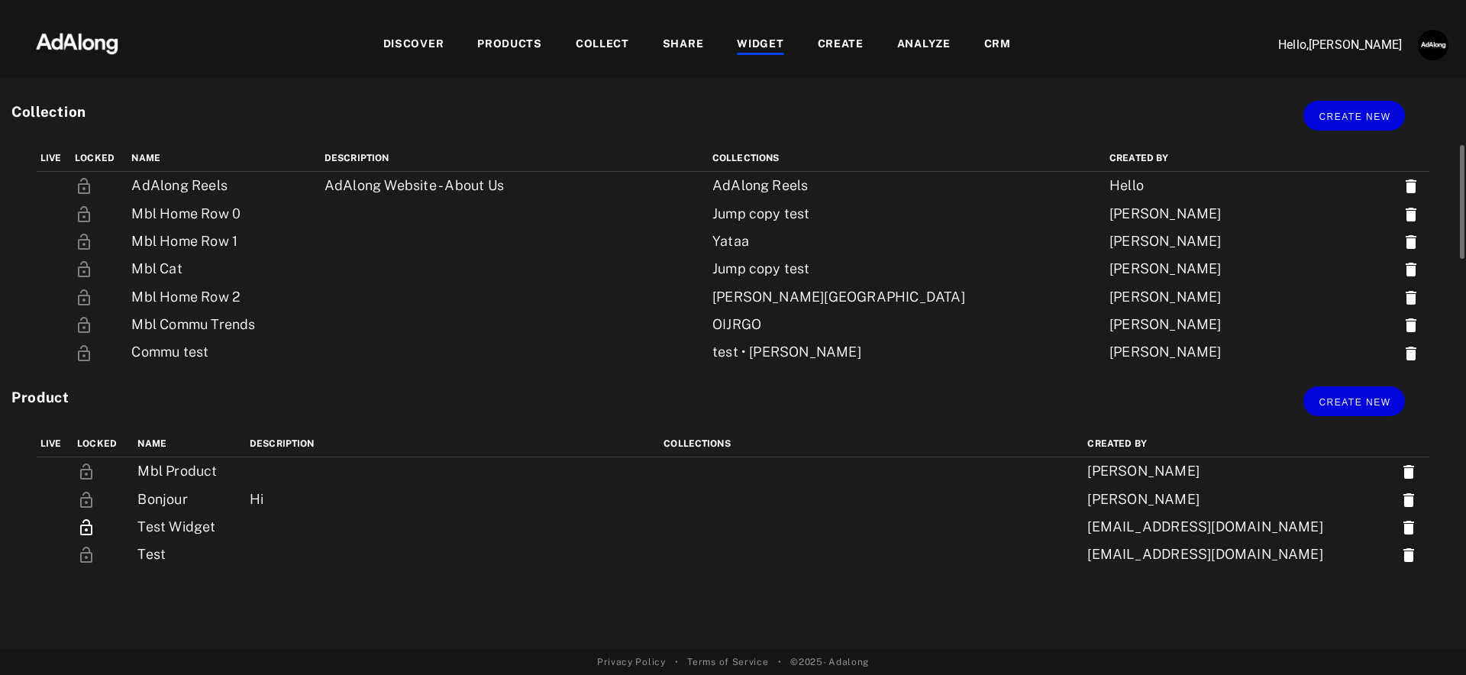
scroll to position [174, 0]
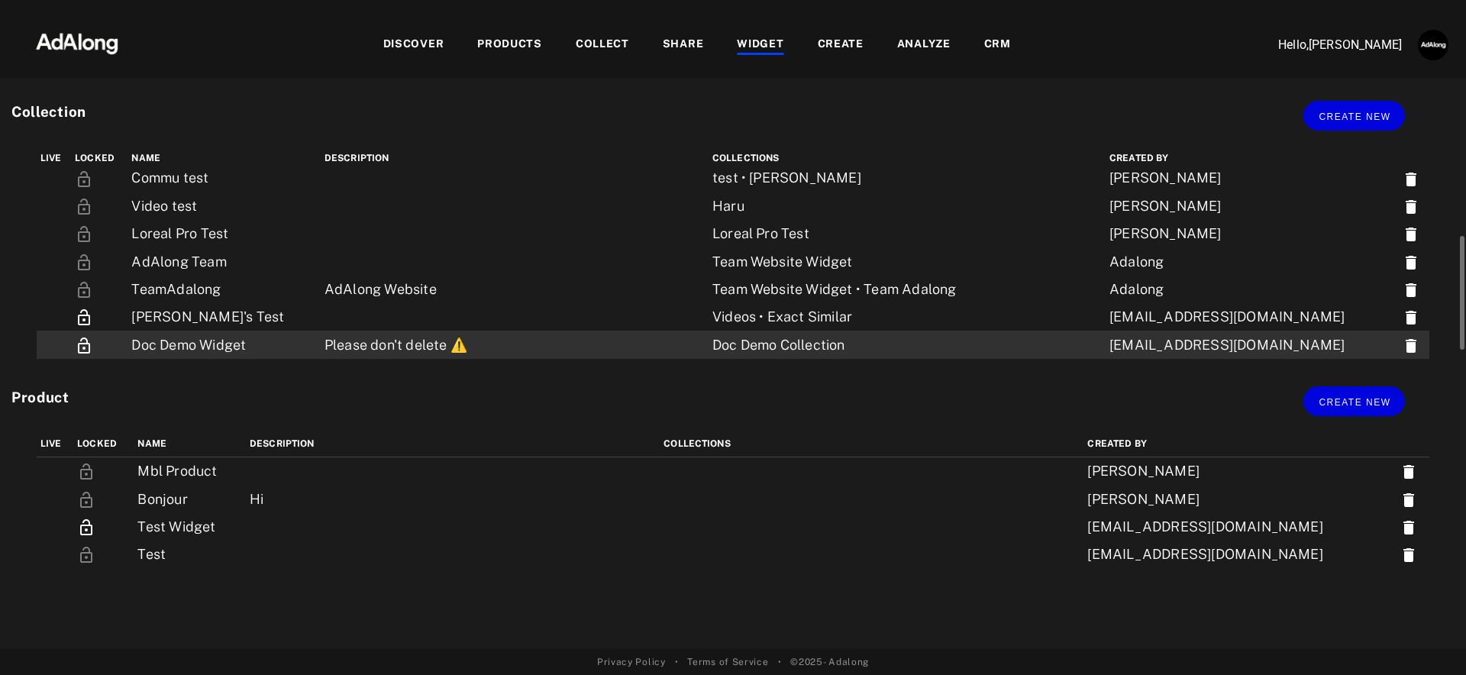
click at [612, 346] on td "Please don't delete ⚠️" at bounding box center [515, 344] width 388 height 27
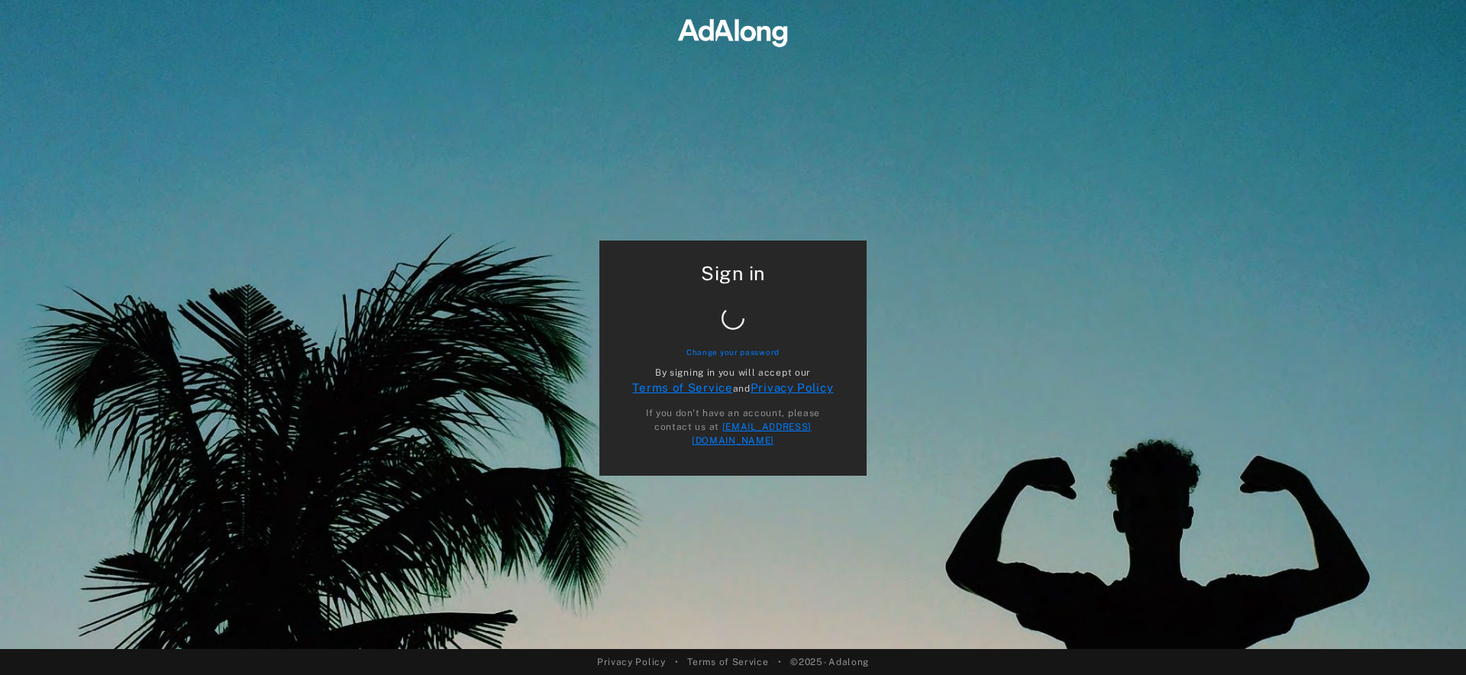
click at [926, 225] on div "Sign in Change your password By signing in you will accept our Terms of Service…" at bounding box center [733, 324] width 1466 height 649
